Goal: Find specific page/section: Find specific page/section

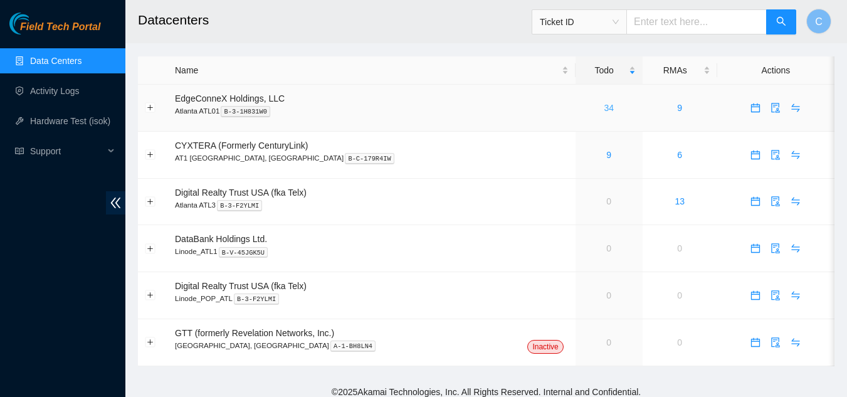
click at [604, 106] on link "34" at bounding box center [609, 108] width 10 height 10
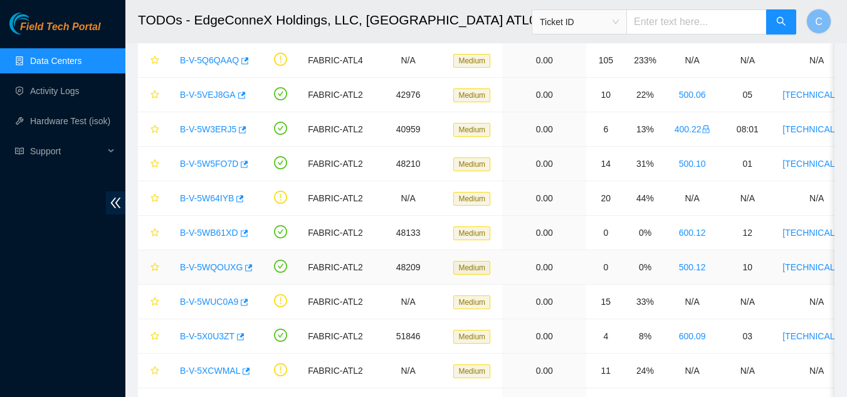
scroll to position [63, 0]
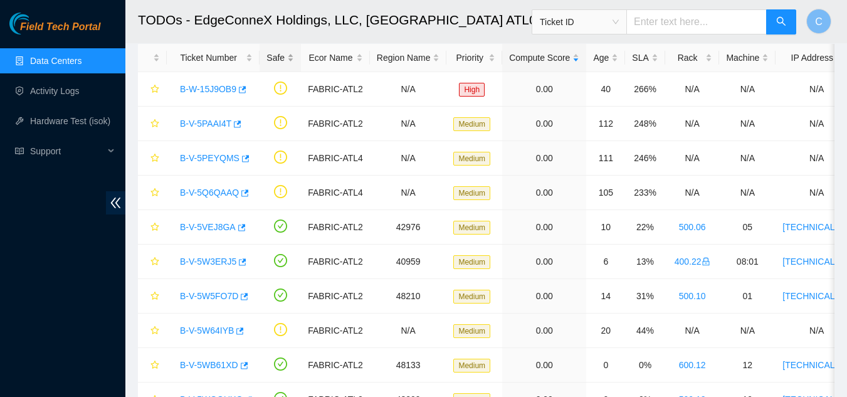
click at [285, 56] on div "Safe" at bounding box center [280, 58] width 28 height 14
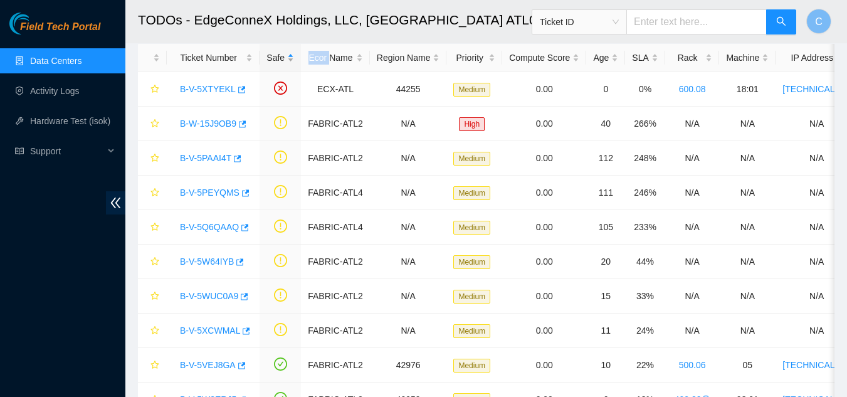
click at [285, 56] on div "Safe" at bounding box center [280, 58] width 28 height 14
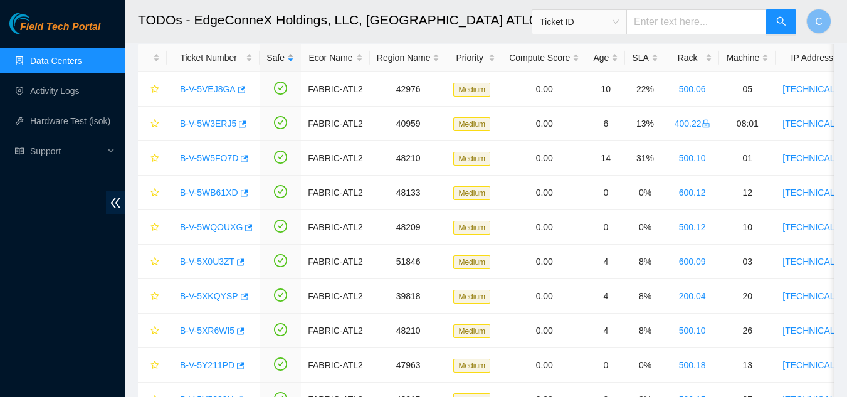
click at [285, 56] on div "Safe" at bounding box center [280, 58] width 28 height 14
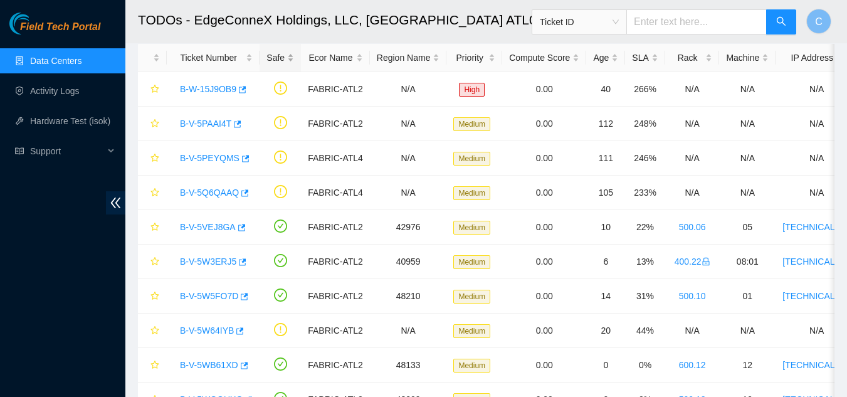
click at [285, 56] on div "Safe" at bounding box center [280, 58] width 28 height 14
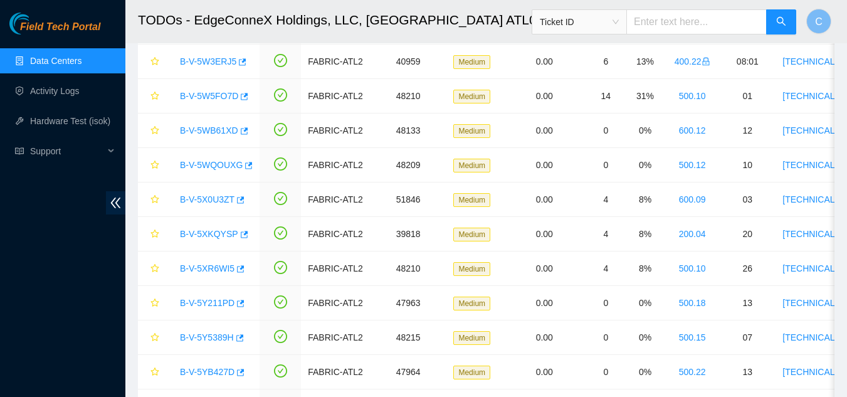
scroll to position [206, 0]
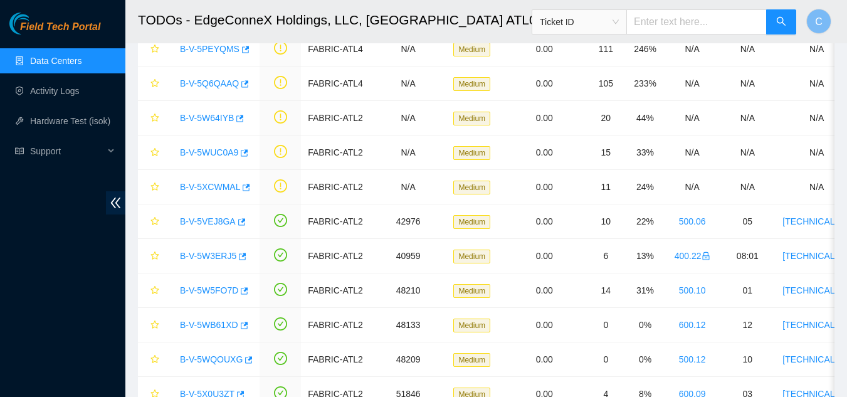
click at [66, 66] on link "Data Centers" at bounding box center [55, 61] width 51 height 10
